Goal: Task Accomplishment & Management: Manage account settings

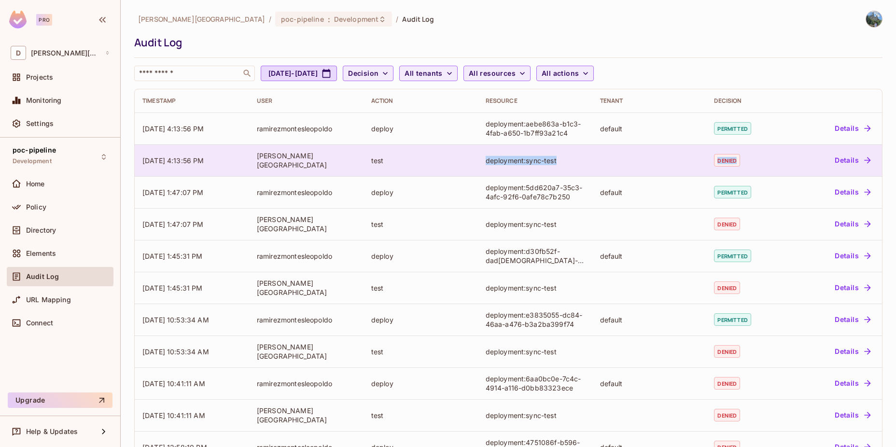
drag, startPoint x: 774, startPoint y: 167, endPoint x: 476, endPoint y: 166, distance: 297.8
click at [476, 166] on tr "[DATE] 4:13:56 PM [PERSON_NAME] test deployment:sync-test denied Details" at bounding box center [508, 160] width 747 height 32
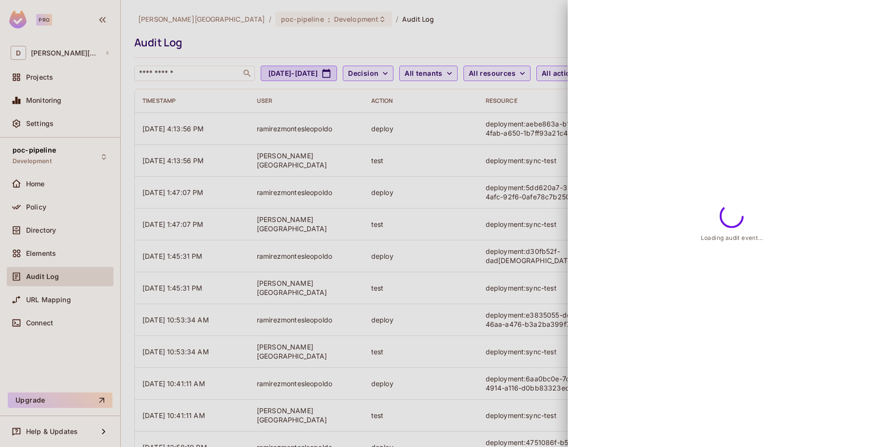
drag, startPoint x: 476, startPoint y: 166, endPoint x: 485, endPoint y: 167, distance: 8.3
click at [485, 167] on div at bounding box center [448, 223] width 896 height 447
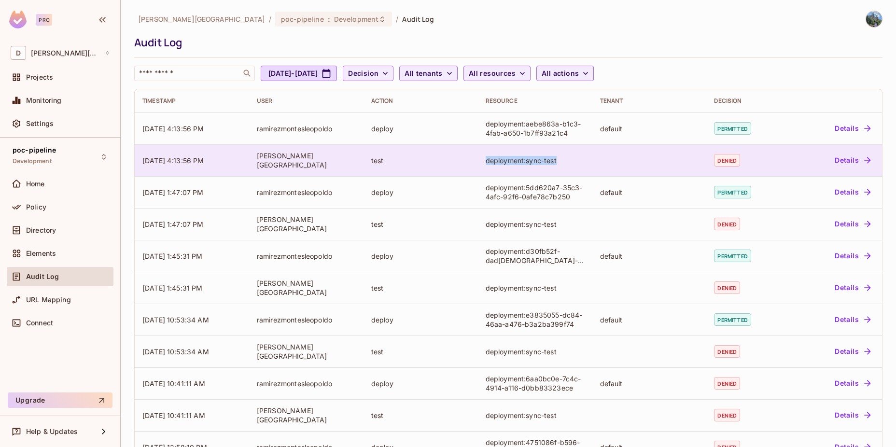
drag, startPoint x: 460, startPoint y: 156, endPoint x: 579, endPoint y: 158, distance: 119.2
click at [579, 158] on tr "[DATE] 4:13:56 PM [PERSON_NAME] test deployment:sync-test denied Details" at bounding box center [508, 160] width 747 height 32
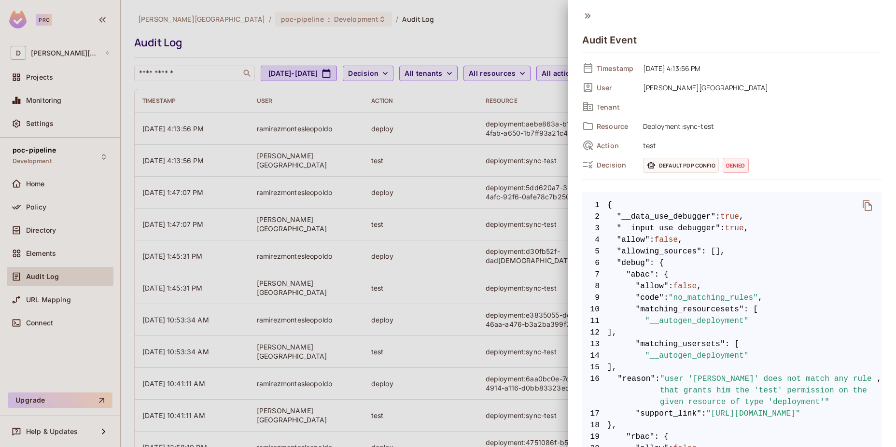
drag, startPoint x: 579, startPoint y: 158, endPoint x: 499, endPoint y: 168, distance: 80.7
click at [499, 168] on div at bounding box center [448, 223] width 896 height 447
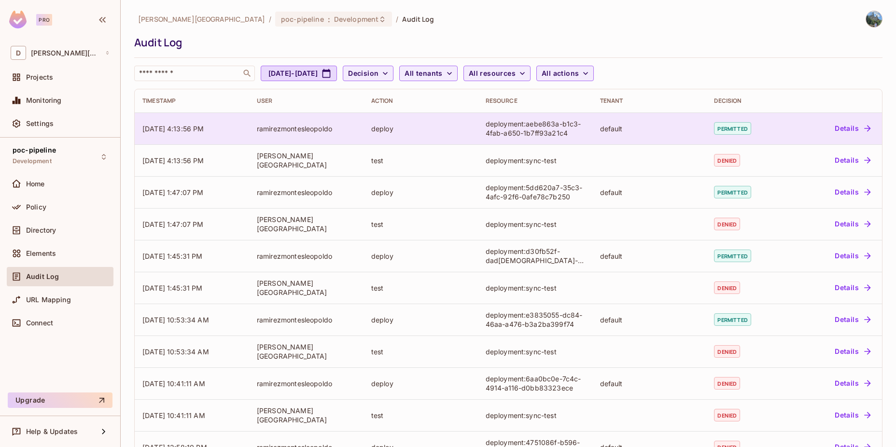
drag, startPoint x: 184, startPoint y: 131, endPoint x: 207, endPoint y: 130, distance: 22.7
click at [204, 130] on span "[DATE] 4:13:56 PM" at bounding box center [173, 129] width 62 height 8
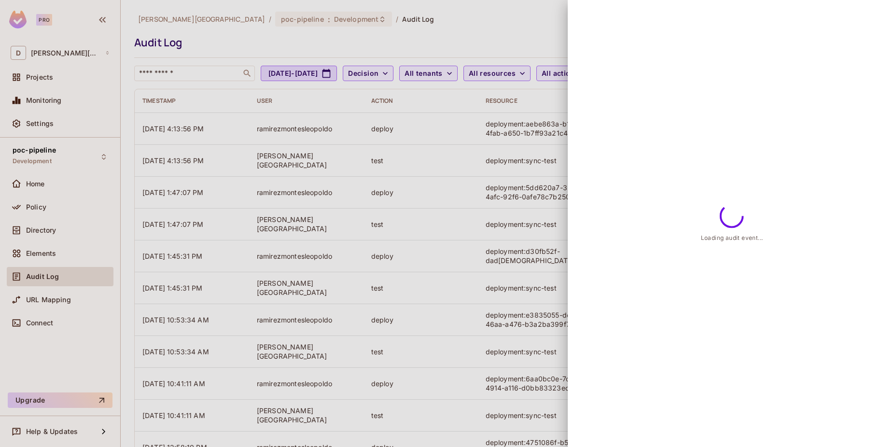
drag, startPoint x: 207, startPoint y: 130, endPoint x: 196, endPoint y: 135, distance: 11.0
click at [196, 135] on div at bounding box center [448, 223] width 896 height 447
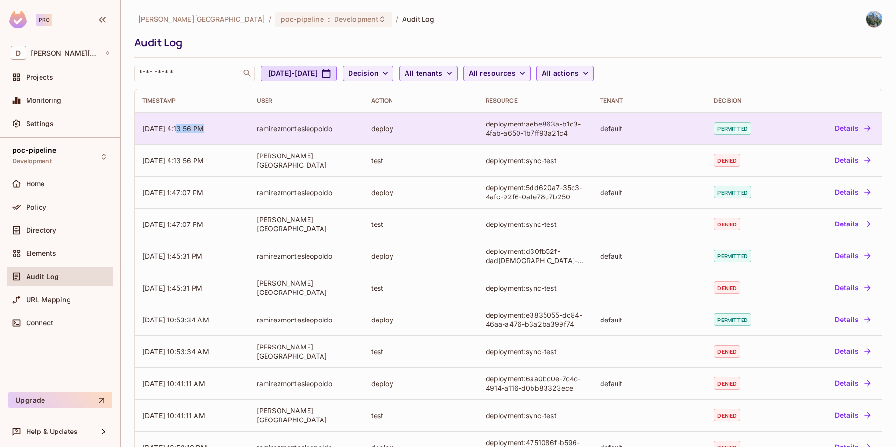
drag, startPoint x: 180, startPoint y: 127, endPoint x: 201, endPoint y: 127, distance: 21.7
click at [201, 127] on span "[DATE] 4:13:56 PM" at bounding box center [173, 129] width 62 height 8
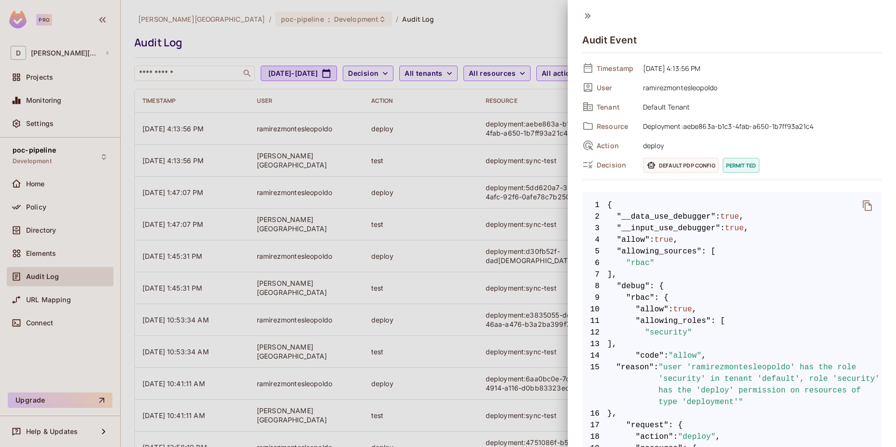
drag, startPoint x: 201, startPoint y: 127, endPoint x: 280, endPoint y: 134, distance: 79.4
click at [280, 134] on div at bounding box center [448, 223] width 896 height 447
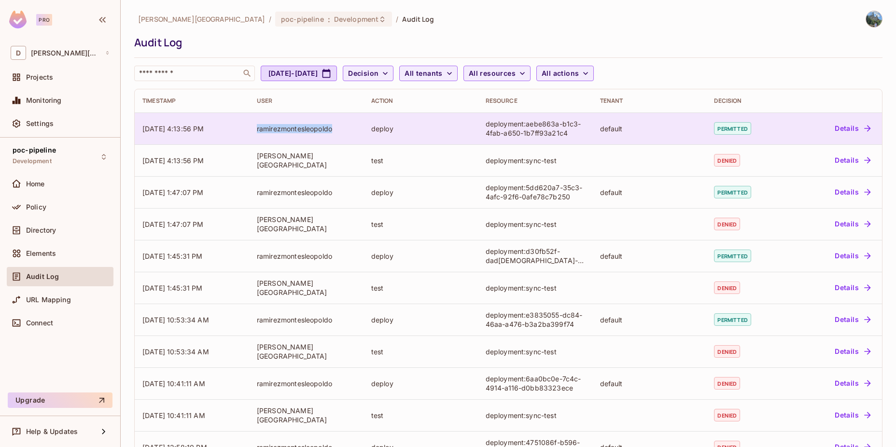
drag, startPoint x: 248, startPoint y: 129, endPoint x: 333, endPoint y: 129, distance: 84.9
click at [333, 129] on td "ramirezmontesleopoldo" at bounding box center [306, 128] width 114 height 32
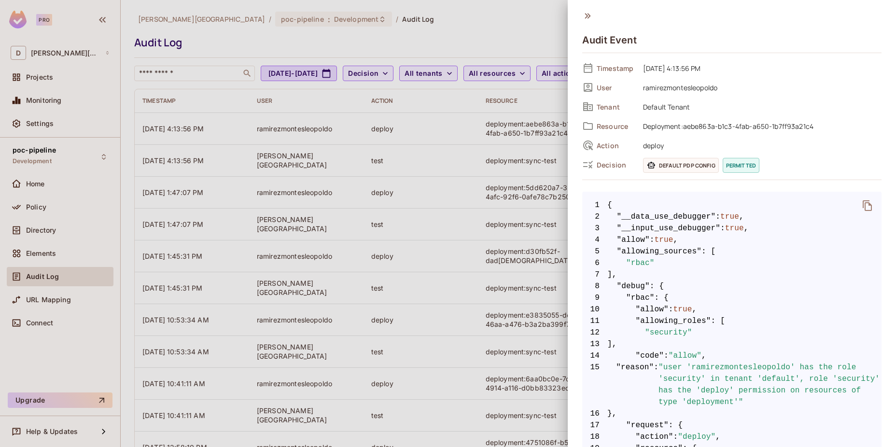
click at [296, 134] on div at bounding box center [448, 223] width 896 height 447
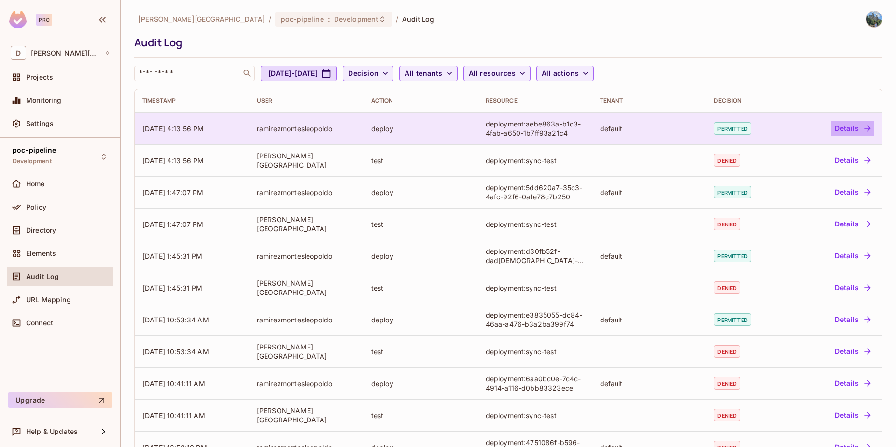
click at [849, 127] on button "Details" at bounding box center [852, 128] width 43 height 15
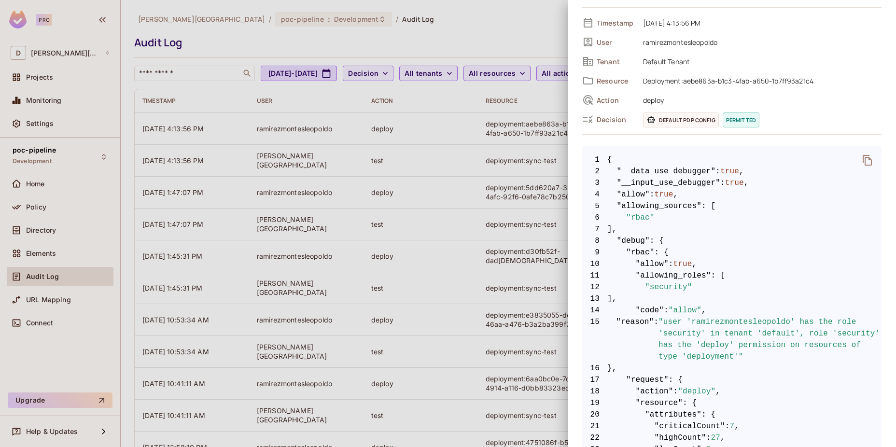
scroll to position [64, 0]
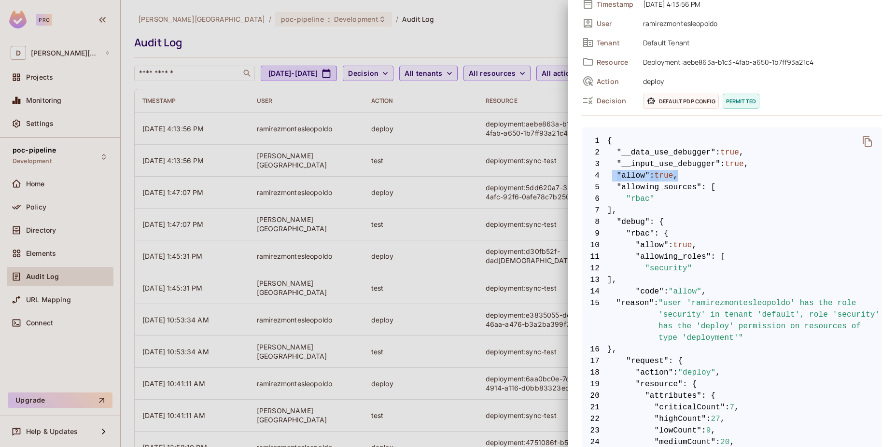
drag, startPoint x: 610, startPoint y: 177, endPoint x: 676, endPoint y: 177, distance: 65.6
click at [676, 177] on span "4 "allow" : true ," at bounding box center [731, 176] width 299 height 12
drag, startPoint x: 676, startPoint y: 177, endPoint x: 659, endPoint y: 182, distance: 17.2
click at [659, 182] on span ""allowing_sources"" at bounding box center [659, 187] width 85 height 12
drag, startPoint x: 615, startPoint y: 184, endPoint x: 632, endPoint y: 207, distance: 27.6
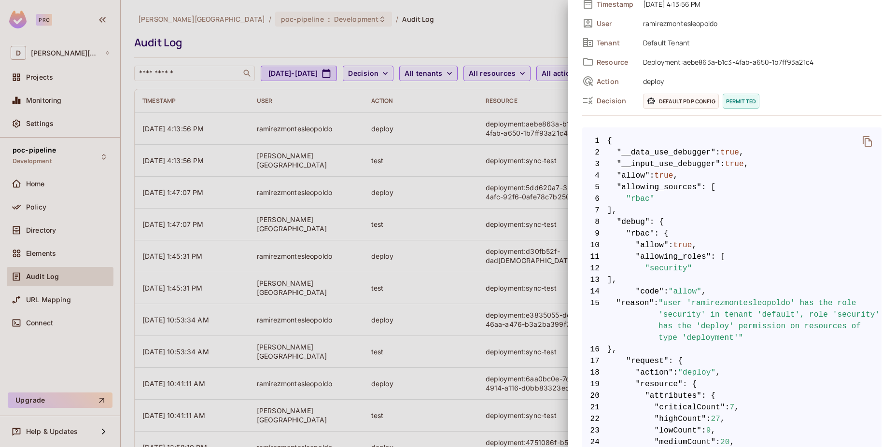
drag, startPoint x: 632, startPoint y: 207, endPoint x: 615, endPoint y: 189, distance: 24.6
drag, startPoint x: 615, startPoint y: 189, endPoint x: 635, endPoint y: 207, distance: 26.6
click at [635, 207] on span "7 ]," at bounding box center [731, 211] width 299 height 12
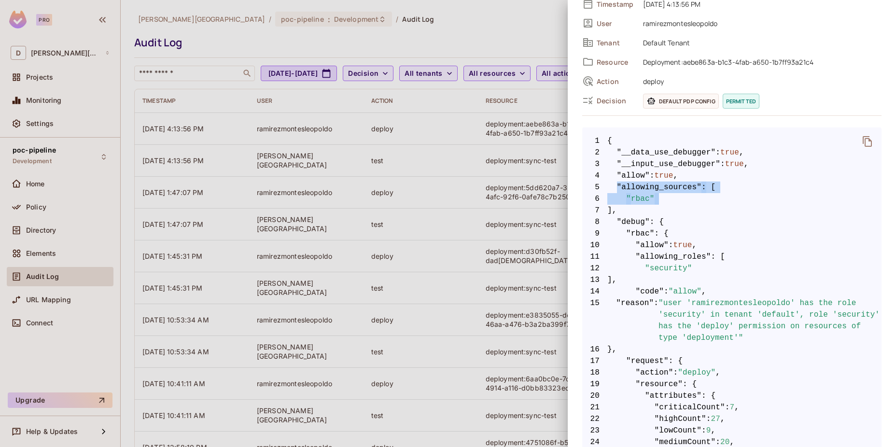
click at [635, 201] on span ""rbac"" at bounding box center [640, 199] width 28 height 12
click at [638, 197] on span ""rbac"" at bounding box center [640, 199] width 28 height 12
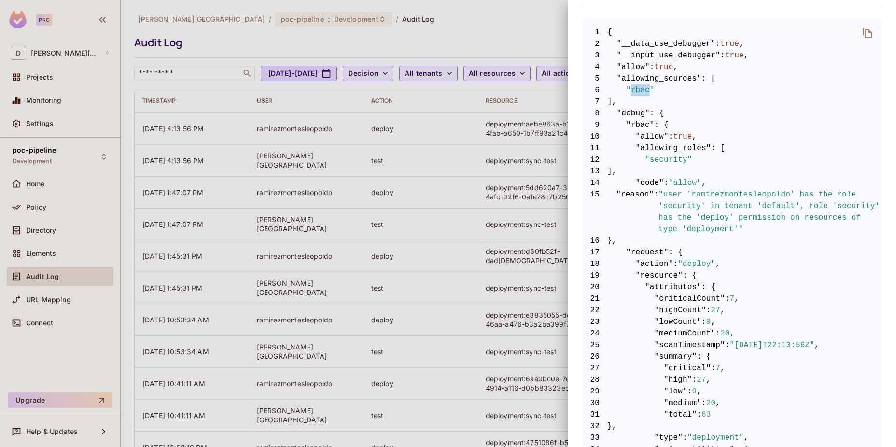
scroll to position [193, 0]
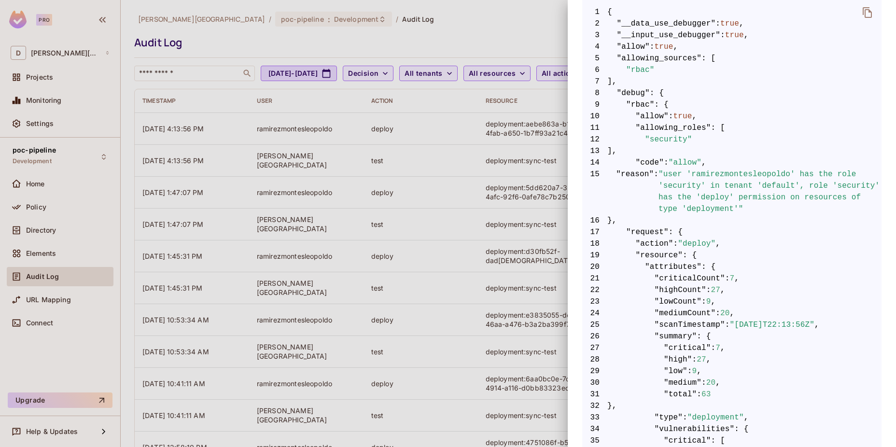
click at [679, 140] on span ""security"" at bounding box center [668, 140] width 47 height 12
click at [658, 138] on span ""security"" at bounding box center [668, 140] width 47 height 12
drag, startPoint x: 658, startPoint y: 138, endPoint x: 697, endPoint y: 188, distance: 63.3
click at [697, 188] on span ""user 'ramirezmontesleopoldo' has the role 'security' in tenant 'default', role…" at bounding box center [769, 191] width 223 height 46
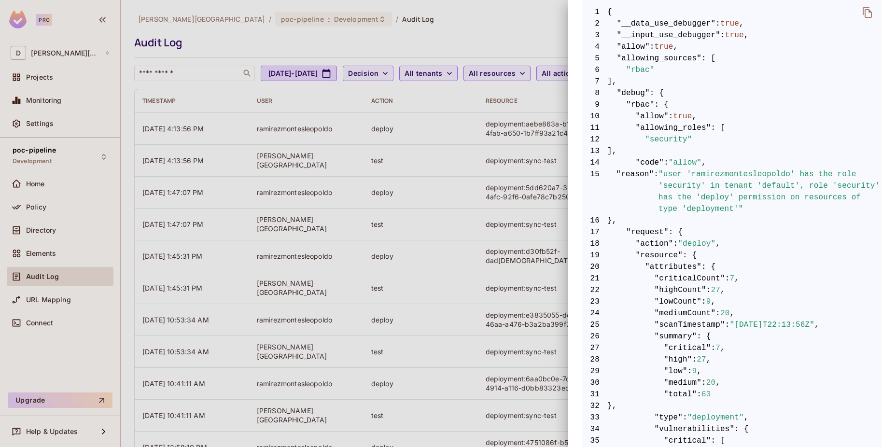
drag, startPoint x: 613, startPoint y: 172, endPoint x: 715, endPoint y: 205, distance: 107.0
click at [715, 205] on span "15 "reason" : "user 'ramirezmontesleopoldo' has the role 'security' in tenant '…" at bounding box center [731, 191] width 299 height 46
click at [712, 212] on span ""user 'ramirezmontesleopoldo' has the role 'security' in tenant 'default', role…" at bounding box center [769, 191] width 223 height 46
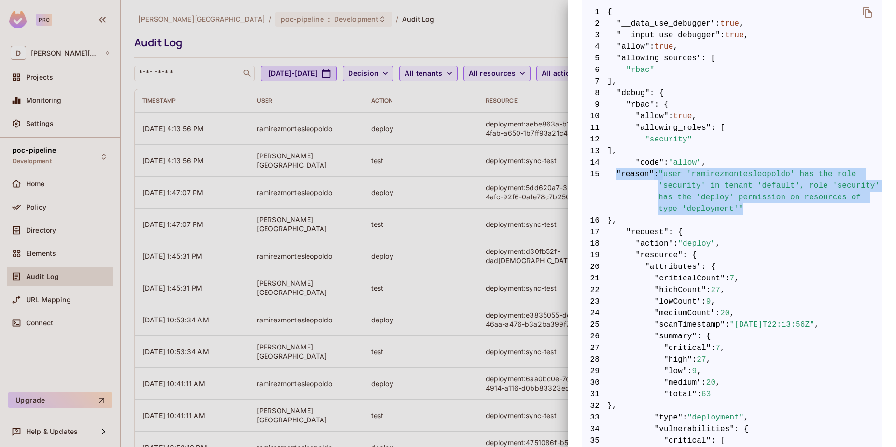
drag, startPoint x: 715, startPoint y: 211, endPoint x: 617, endPoint y: 178, distance: 102.9
click at [617, 178] on span "15 "reason" : "user 'ramirezmontesleopoldo' has the role 'security' in tenant '…" at bounding box center [731, 191] width 299 height 46
drag, startPoint x: 617, startPoint y: 178, endPoint x: 687, endPoint y: 200, distance: 73.0
click at [687, 200] on span ""user 'ramirezmontesleopoldo' has the role 'security' in tenant 'default', role…" at bounding box center [769, 191] width 223 height 46
click at [684, 178] on span ""user 'ramirezmontesleopoldo' has the role 'security' in tenant 'default', role…" at bounding box center [769, 191] width 223 height 46
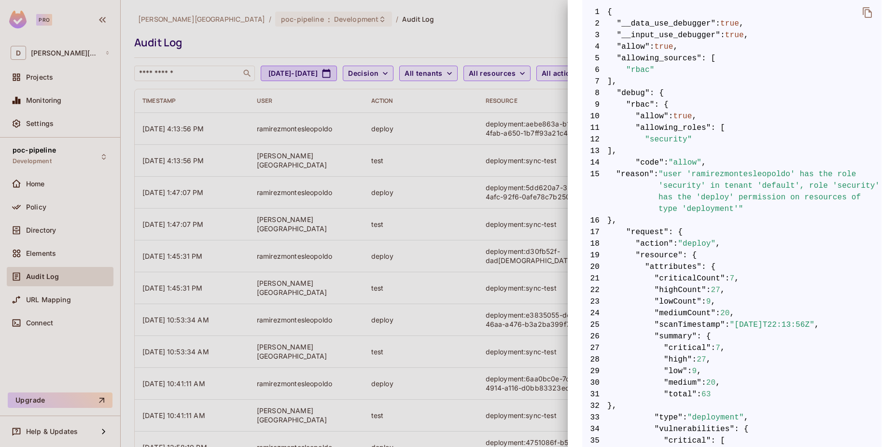
click at [751, 186] on span ""user 'ramirezmontesleopoldo' has the role 'security' in tenant 'default', role…" at bounding box center [769, 191] width 223 height 46
click at [737, 195] on span ""user 'ramirezmontesleopoldo' has the role 'security' in tenant 'default', role…" at bounding box center [769, 191] width 223 height 46
click at [687, 197] on span ""user 'ramirezmontesleopoldo' has the role 'security' in tenant 'default', role…" at bounding box center [769, 191] width 223 height 46
click at [445, 233] on div at bounding box center [448, 223] width 896 height 447
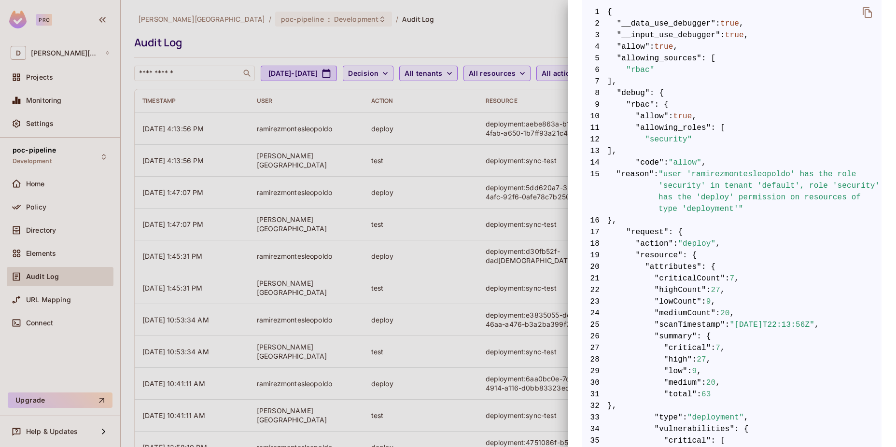
scroll to position [0, 0]
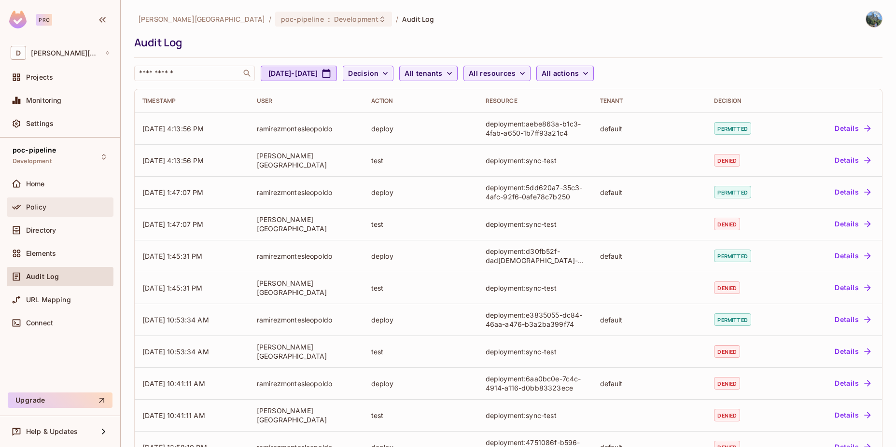
click at [55, 212] on div "Policy" at bounding box center [60, 207] width 99 height 12
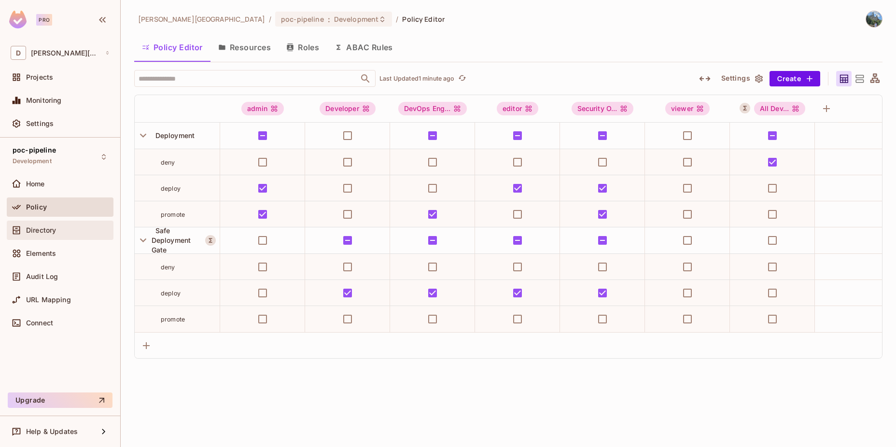
click at [41, 235] on div "Directory" at bounding box center [60, 230] width 99 height 12
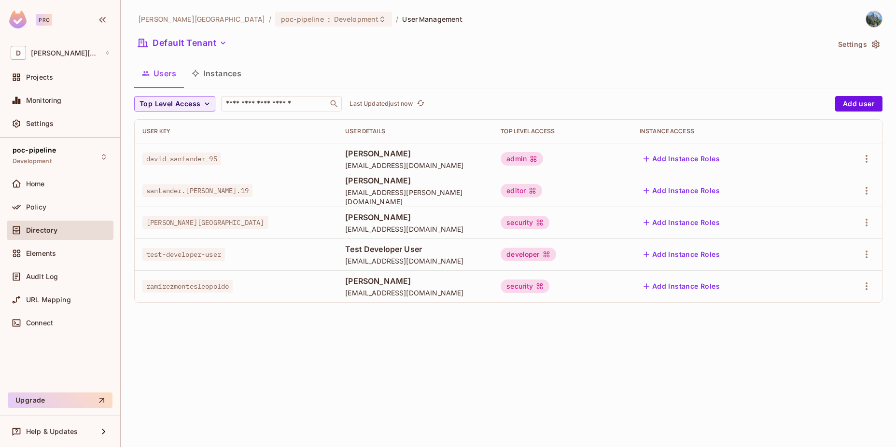
click at [151, 286] on span "ramirezmontesleopoldo" at bounding box center [187, 286] width 90 height 13
click at [178, 292] on td "ramirezmontesleopoldo" at bounding box center [236, 286] width 203 height 32
drag, startPoint x: 142, startPoint y: 287, endPoint x: 232, endPoint y: 285, distance: 89.8
click at [232, 285] on span "ramirezmontesleopoldo" at bounding box center [187, 286] width 90 height 13
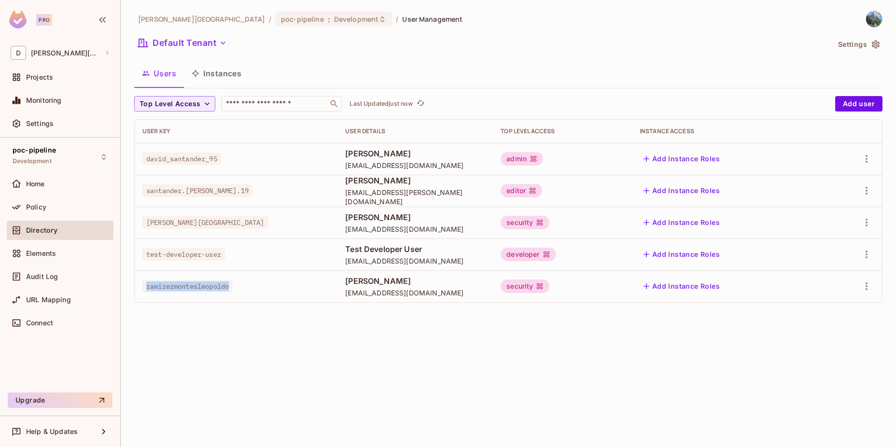
drag, startPoint x: 232, startPoint y: 285, endPoint x: 237, endPoint y: 300, distance: 16.3
click at [237, 300] on td "ramirezmontesleopoldo" at bounding box center [236, 286] width 203 height 32
click at [194, 287] on span "ramirezmontesleopoldo" at bounding box center [187, 286] width 90 height 13
click at [549, 288] on div "security" at bounding box center [525, 286] width 49 height 14
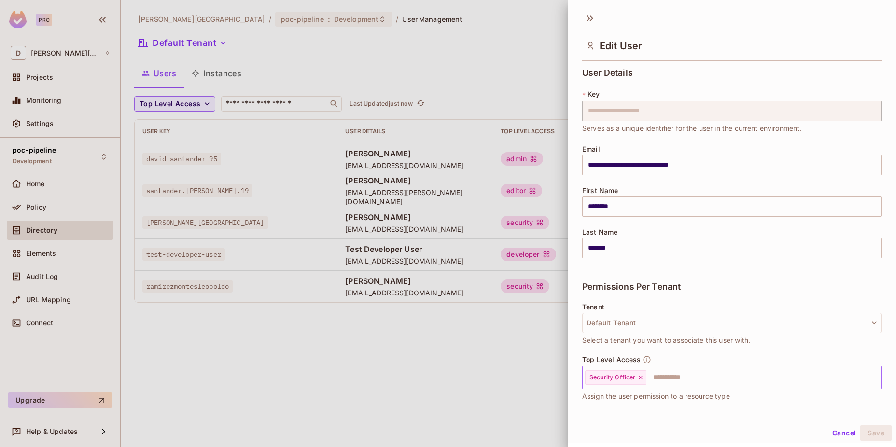
click at [687, 376] on input "text" at bounding box center [754, 377] width 215 height 19
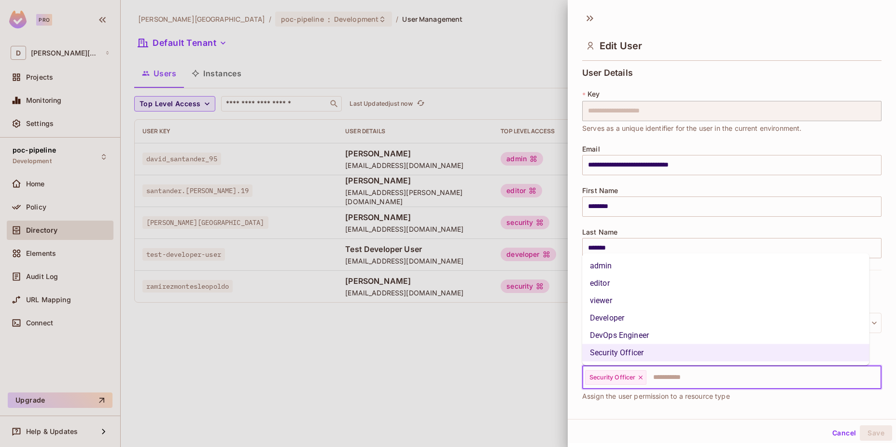
click at [610, 321] on li "Developer" at bounding box center [725, 317] width 287 height 17
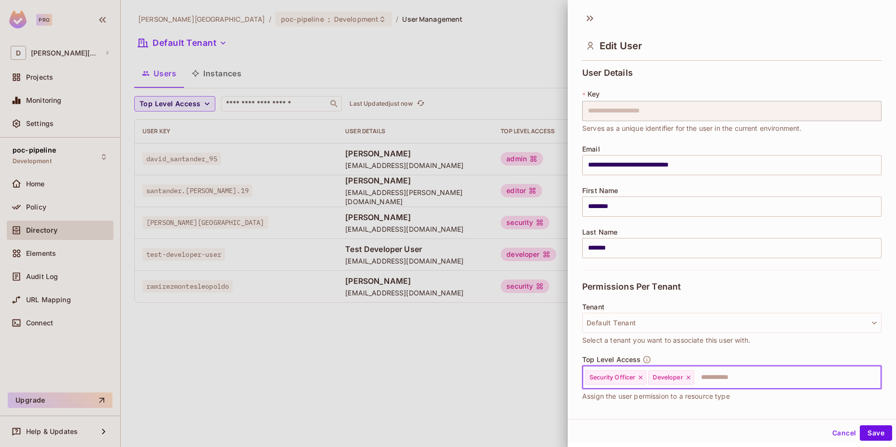
click at [640, 376] on icon at bounding box center [640, 377] width 7 height 7
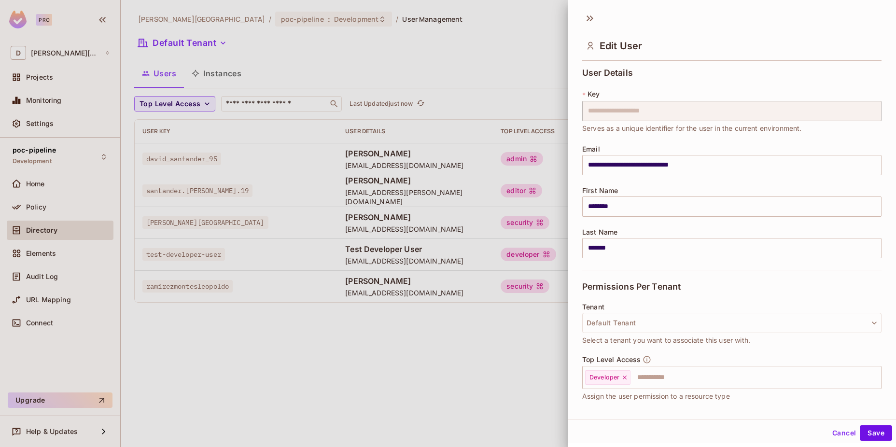
click at [678, 409] on div "**********" at bounding box center [732, 213] width 328 height 412
click at [868, 431] on button "Save" at bounding box center [876, 432] width 32 height 15
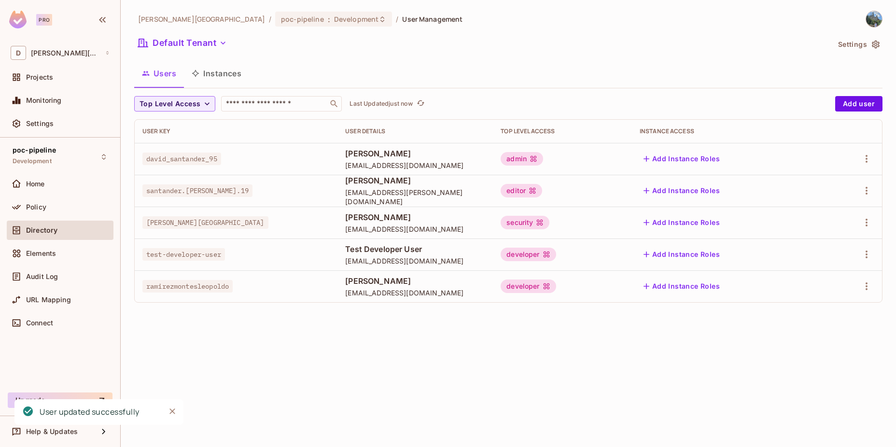
click at [558, 375] on div "[PERSON_NAME][GEOGRAPHIC_DATA] / poc-pipeline : Development / User Management D…" at bounding box center [508, 223] width 775 height 447
click at [549, 225] on div "security" at bounding box center [525, 223] width 49 height 14
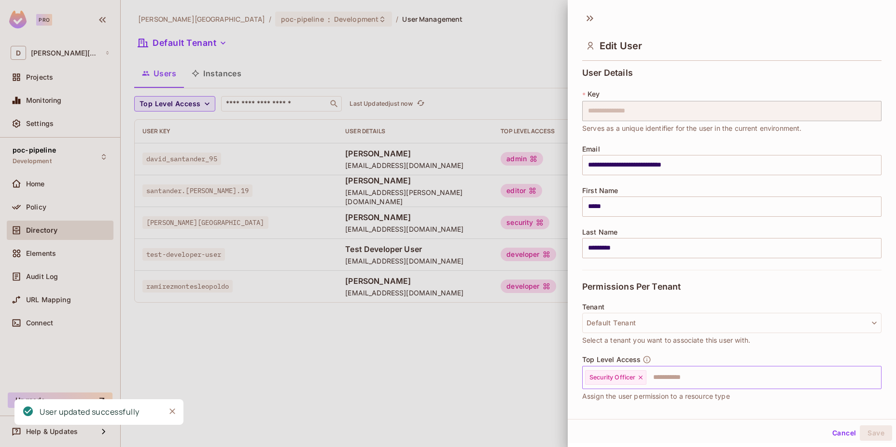
click at [643, 376] on icon at bounding box center [640, 377] width 7 height 7
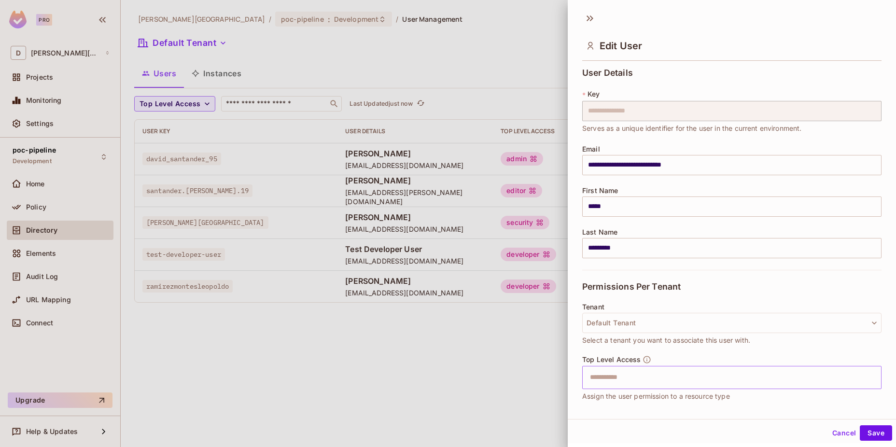
click at [615, 378] on input "text" at bounding box center [723, 377] width 278 height 19
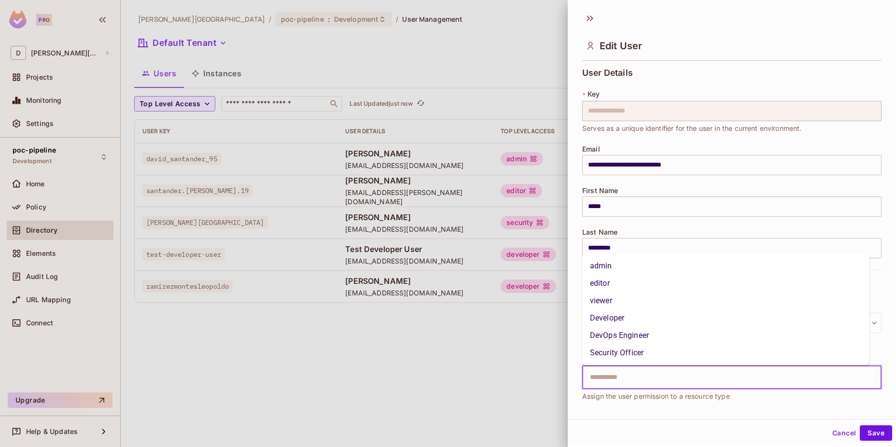
click at [612, 318] on li "Developer" at bounding box center [725, 317] width 287 height 17
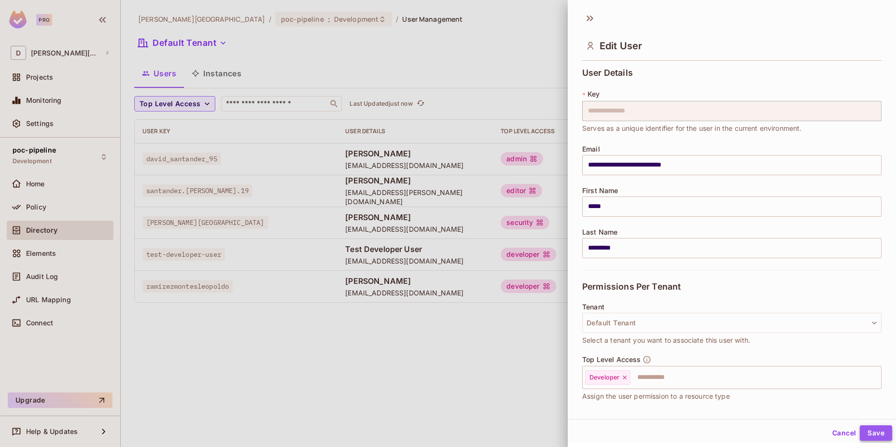
click at [866, 428] on button "Save" at bounding box center [876, 432] width 32 height 15
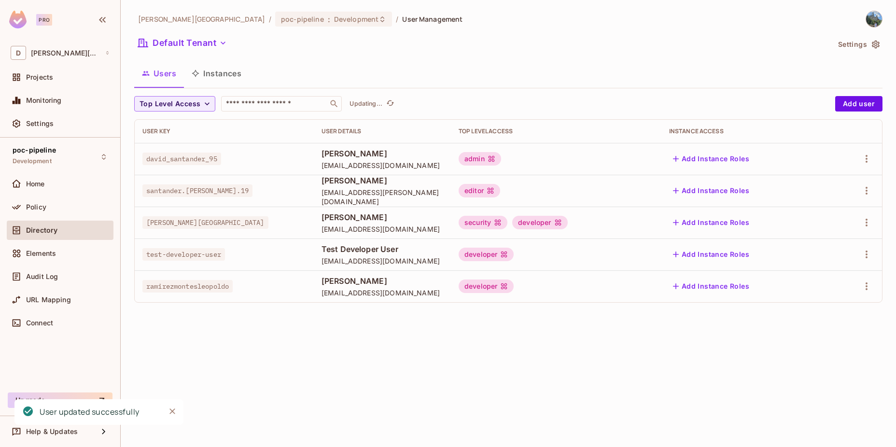
click at [543, 375] on div "[PERSON_NAME][GEOGRAPHIC_DATA] / poc-pipeline : Development / User Management D…" at bounding box center [508, 223] width 775 height 447
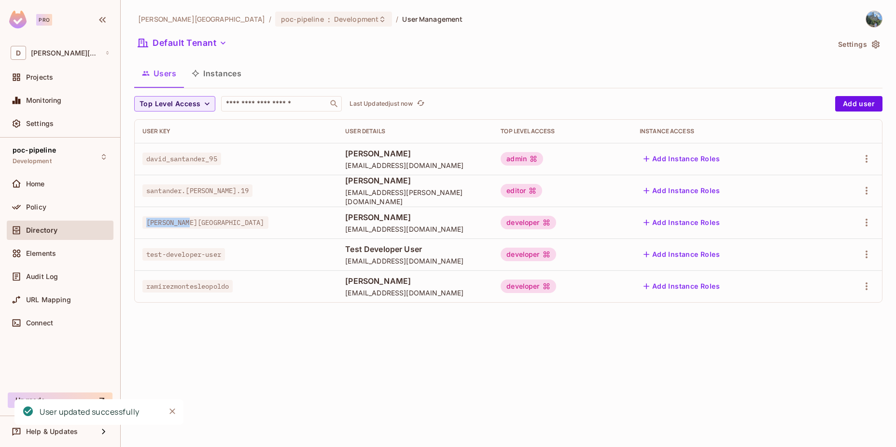
drag, startPoint x: 143, startPoint y: 219, endPoint x: 190, endPoint y: 223, distance: 47.0
click at [190, 223] on span "[PERSON_NAME][GEOGRAPHIC_DATA]" at bounding box center [205, 222] width 126 height 13
click at [556, 224] on div "developer" at bounding box center [528, 223] width 55 height 14
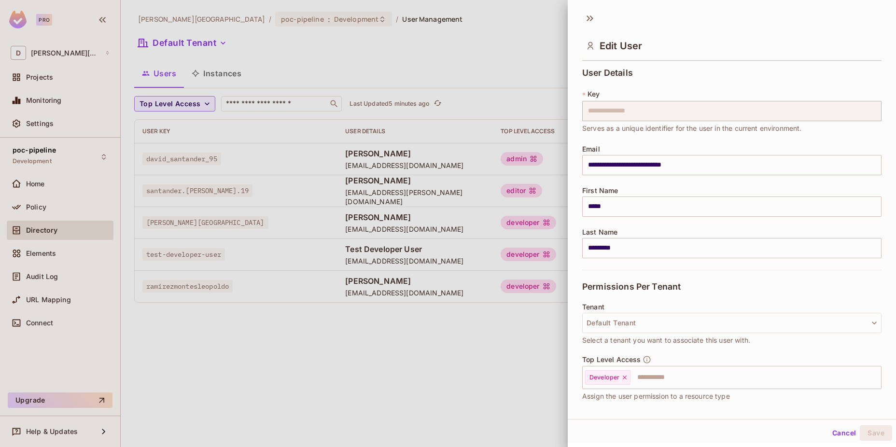
click at [309, 377] on div at bounding box center [448, 223] width 896 height 447
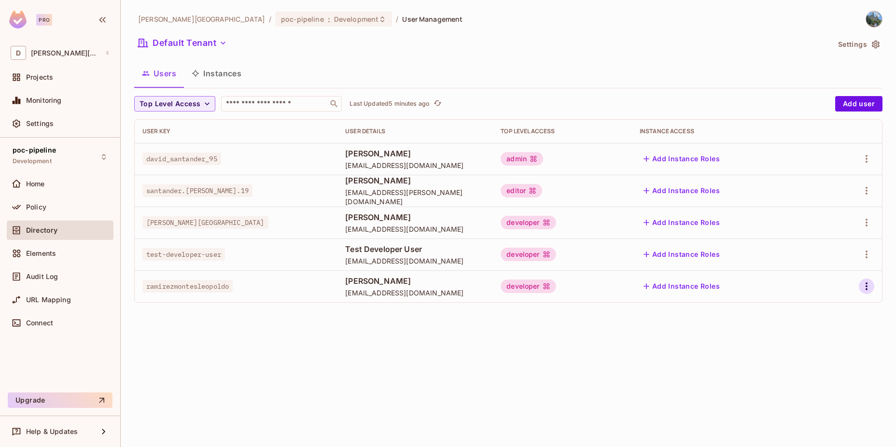
click at [863, 288] on icon "button" at bounding box center [867, 286] width 12 height 12
click at [818, 307] on div "Edit" at bounding box center [815, 309] width 13 height 10
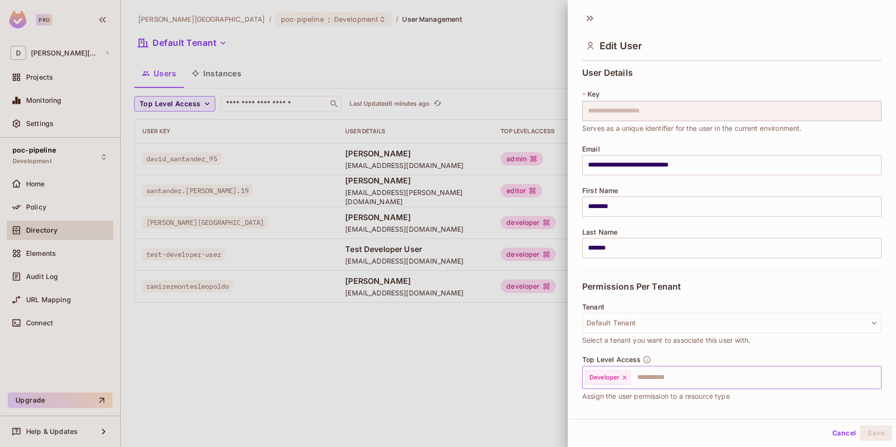
click at [645, 379] on input "text" at bounding box center [746, 377] width 231 height 19
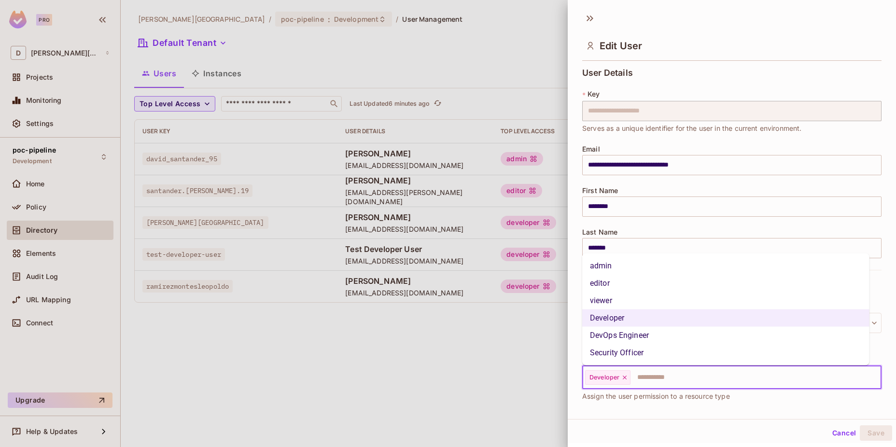
click at [618, 352] on li "Security Officer" at bounding box center [725, 352] width 287 height 17
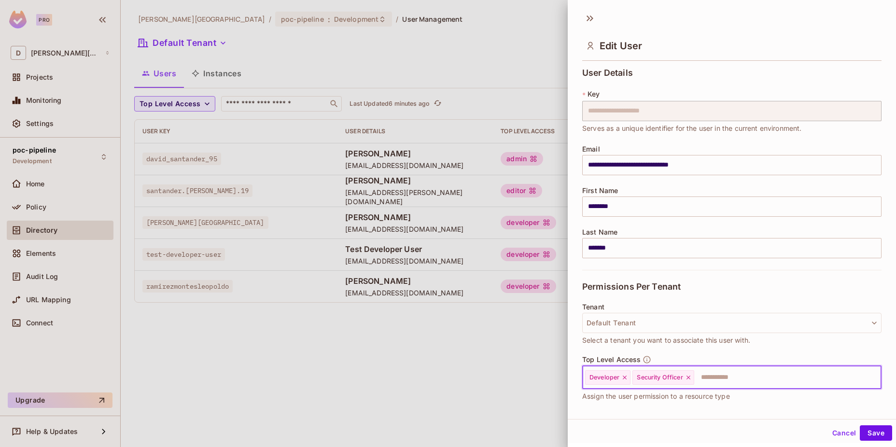
click at [624, 379] on icon at bounding box center [624, 377] width 7 height 7
click at [862, 434] on button "Save" at bounding box center [876, 432] width 32 height 15
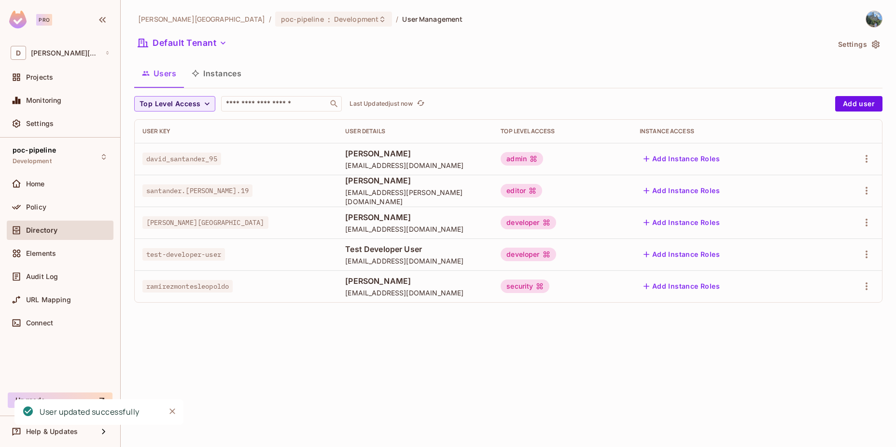
click at [439, 364] on div "[PERSON_NAME][GEOGRAPHIC_DATA] / poc-pipeline : Development / User Management D…" at bounding box center [508, 223] width 775 height 447
